Goal: Task Accomplishment & Management: Use online tool/utility

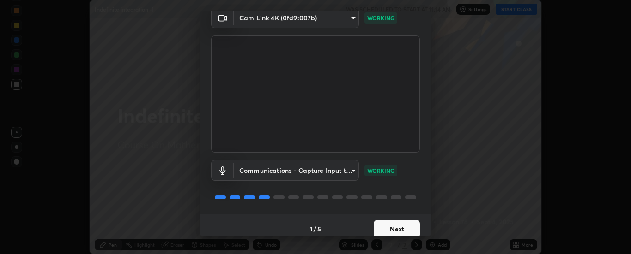
scroll to position [42, 0]
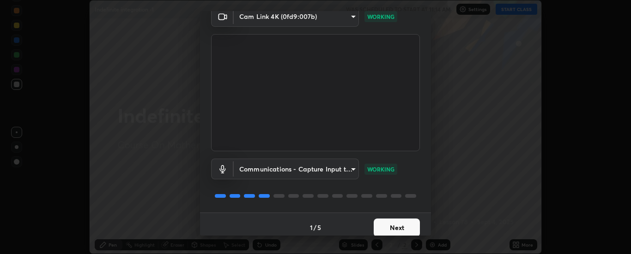
click at [411, 228] on button "Next" at bounding box center [397, 228] width 46 height 18
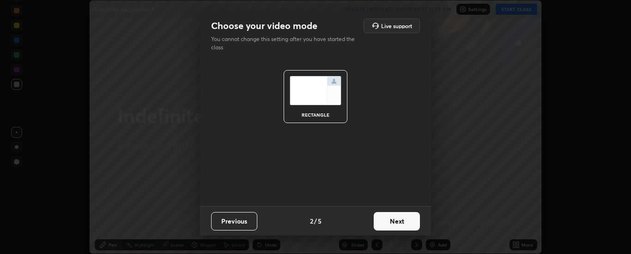
click at [411, 227] on button "Next" at bounding box center [397, 221] width 46 height 18
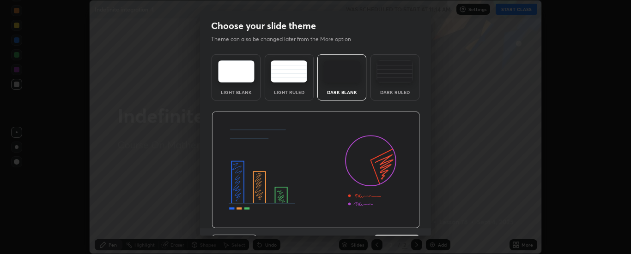
scroll to position [23, 0]
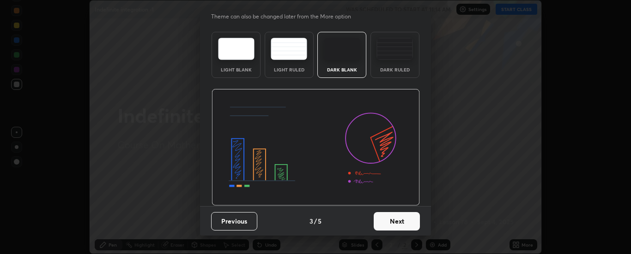
click at [412, 224] on button "Next" at bounding box center [397, 221] width 46 height 18
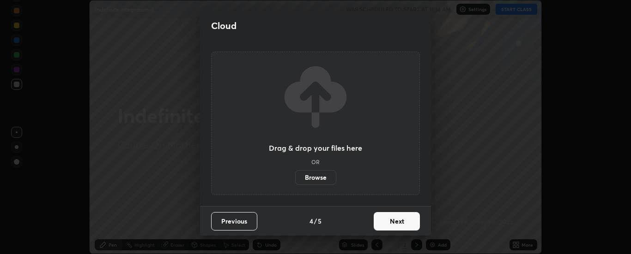
scroll to position [0, 0]
click at [403, 222] on button "Next" at bounding box center [397, 221] width 46 height 18
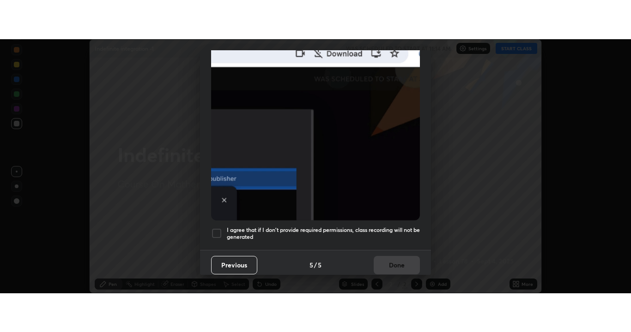
scroll to position [237, 0]
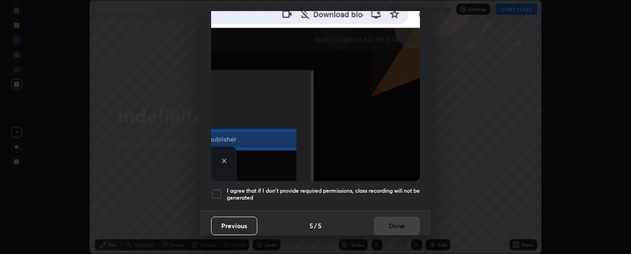
click at [217, 190] on div at bounding box center [216, 194] width 11 height 11
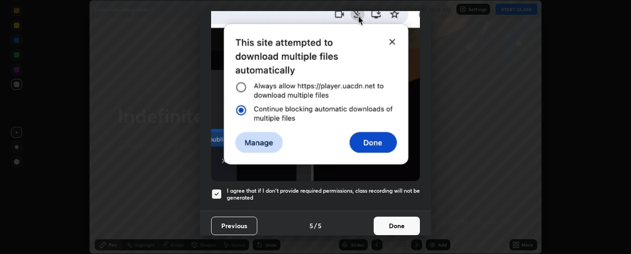
click at [386, 219] on button "Done" at bounding box center [397, 226] width 46 height 18
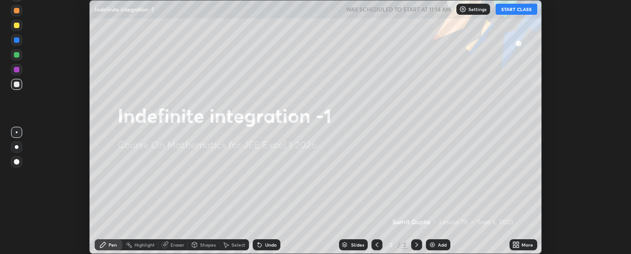
click at [442, 243] on div "Add" at bounding box center [442, 245] width 9 height 5
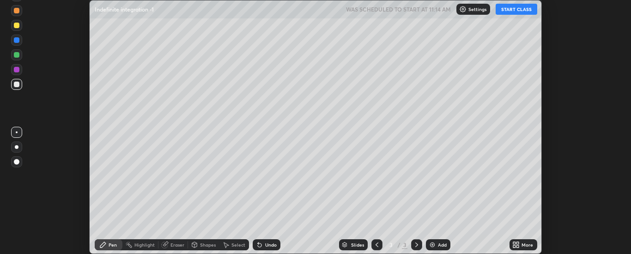
click at [527, 246] on div "More" at bounding box center [527, 245] width 12 height 5
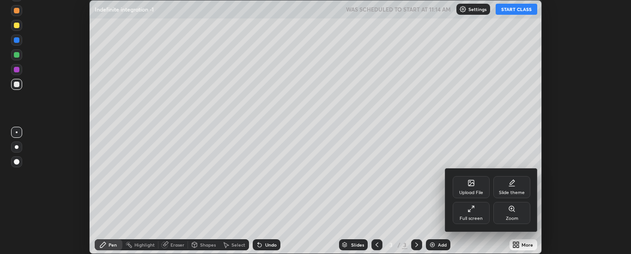
click at [478, 217] on div "Full screen" at bounding box center [470, 219] width 23 height 5
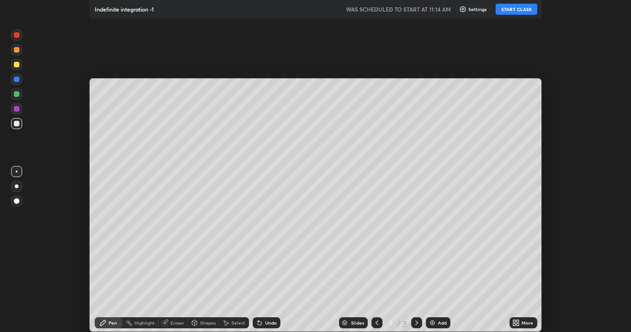
scroll to position [332, 631]
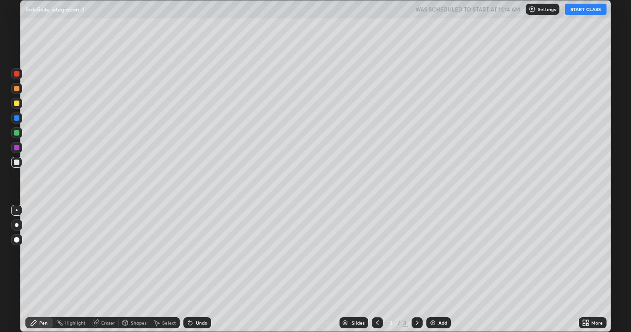
click at [588, 9] on button "START CLASS" at bounding box center [586, 9] width 42 height 11
click at [203, 254] on div "Undo" at bounding box center [202, 323] width 12 height 5
click at [440, 254] on div "Add" at bounding box center [442, 323] width 9 height 5
click at [439, 254] on div "Add" at bounding box center [442, 323] width 9 height 5
click at [203, 254] on div "Undo" at bounding box center [202, 323] width 12 height 5
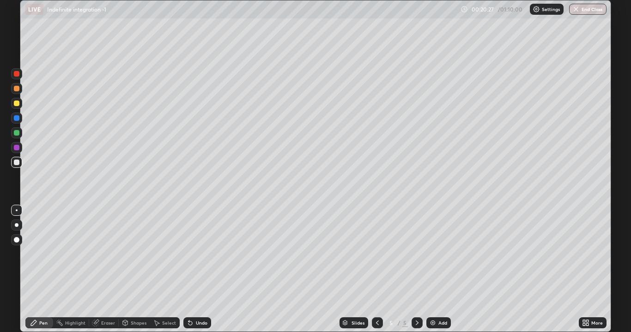
click at [110, 254] on div "Eraser" at bounding box center [108, 323] width 14 height 5
click at [48, 254] on div "Pen" at bounding box center [39, 323] width 28 height 11
click at [441, 254] on div "Add" at bounding box center [442, 323] width 9 height 5
click at [377, 254] on icon at bounding box center [377, 322] width 7 height 7
click at [415, 254] on div at bounding box center [416, 323] width 11 height 11
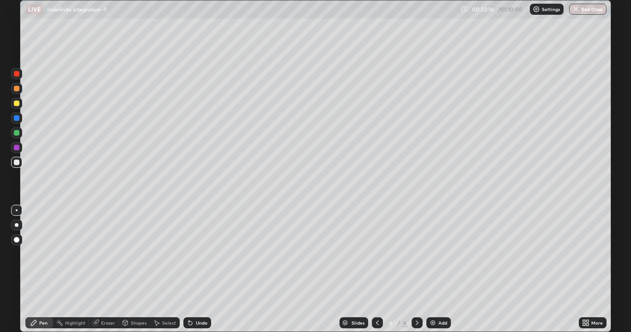
click at [376, 254] on div at bounding box center [377, 323] width 11 height 11
click at [418, 254] on div at bounding box center [416, 323] width 11 height 11
click at [440, 254] on div "Add" at bounding box center [442, 323] width 9 height 5
click at [378, 254] on icon at bounding box center [377, 322] width 7 height 7
click at [415, 254] on icon at bounding box center [416, 322] width 7 height 7
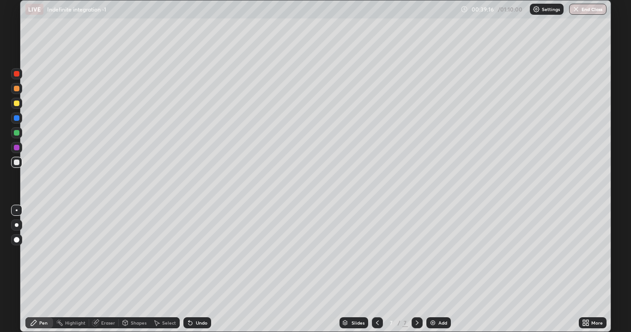
click at [160, 254] on div "Select" at bounding box center [165, 323] width 30 height 11
click at [161, 254] on div "Select" at bounding box center [165, 323] width 30 height 11
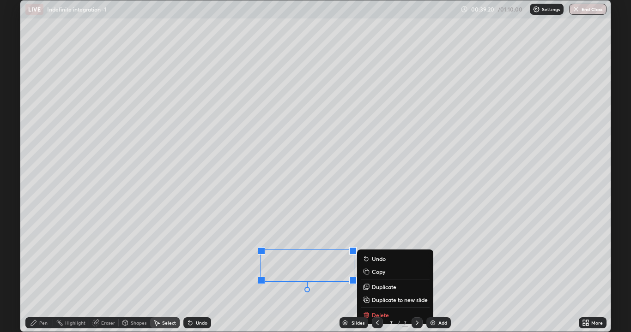
click at [378, 254] on p "Delete" at bounding box center [380, 315] width 17 height 7
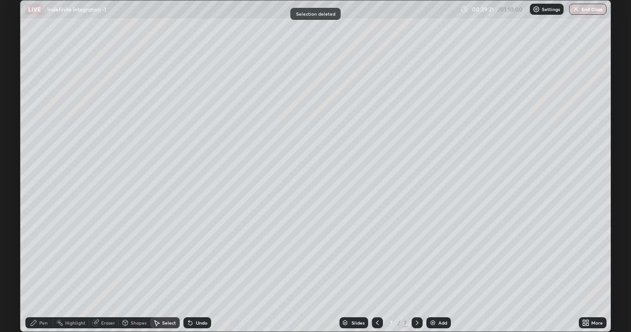
click at [42, 254] on div "Pen" at bounding box center [43, 323] width 8 height 5
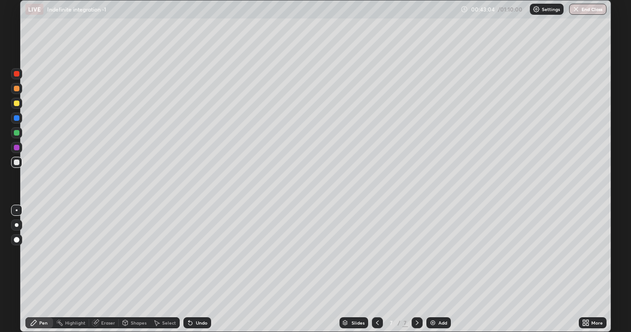
click at [435, 254] on img at bounding box center [432, 322] width 7 height 7
click at [200, 254] on div "Undo" at bounding box center [197, 323] width 28 height 11
click at [197, 254] on div "Undo" at bounding box center [197, 323] width 28 height 11
click at [197, 254] on div "Undo" at bounding box center [202, 323] width 12 height 5
click at [198, 254] on div "Undo" at bounding box center [202, 323] width 12 height 5
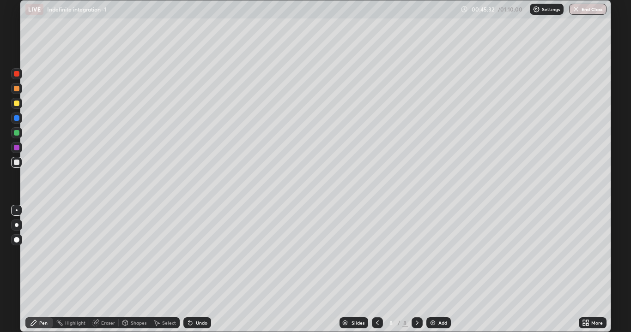
click at [202, 254] on div "Undo" at bounding box center [202, 323] width 12 height 5
click at [444, 254] on div "Add" at bounding box center [442, 323] width 9 height 5
click at [436, 254] on div "Add" at bounding box center [438, 323] width 24 height 11
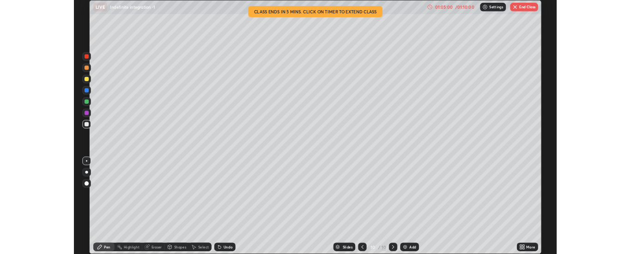
scroll to position [332, 631]
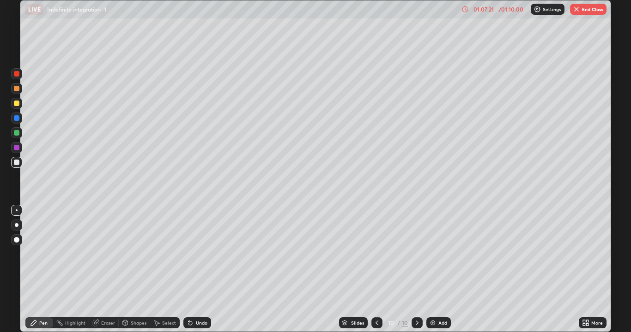
click at [585, 11] on button "End Class" at bounding box center [588, 9] width 36 height 11
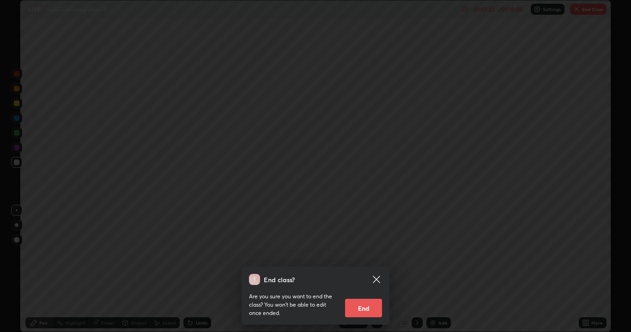
click at [364, 307] on button "End" at bounding box center [363, 308] width 37 height 18
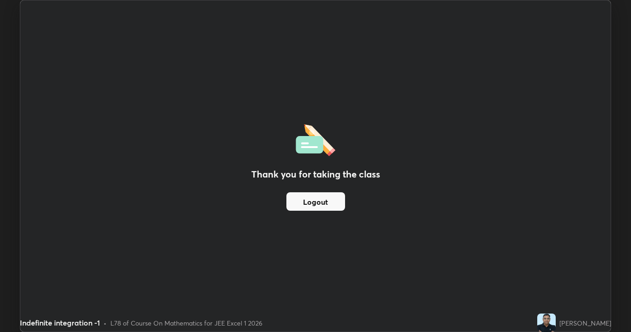
click at [315, 205] on button "Logout" at bounding box center [315, 202] width 59 height 18
click at [313, 205] on button "Logout" at bounding box center [315, 202] width 59 height 18
click at [309, 204] on button "Logout" at bounding box center [315, 202] width 59 height 18
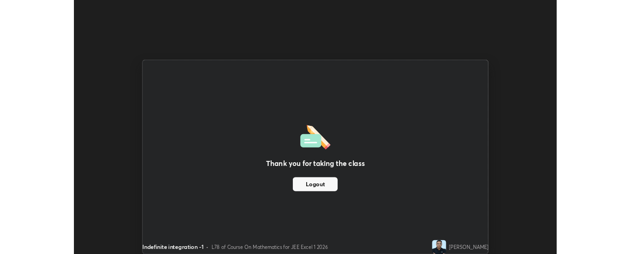
scroll to position [45914, 45538]
